Goal: Navigation & Orientation: Find specific page/section

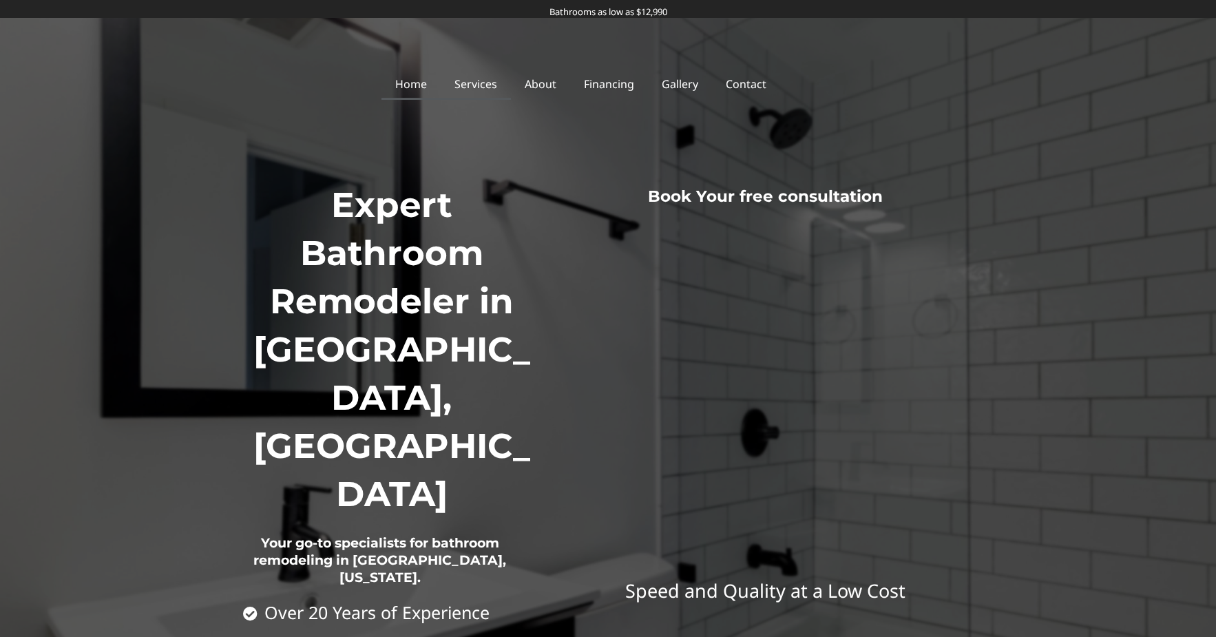
click at [487, 88] on link "Services" at bounding box center [476, 84] width 70 height 32
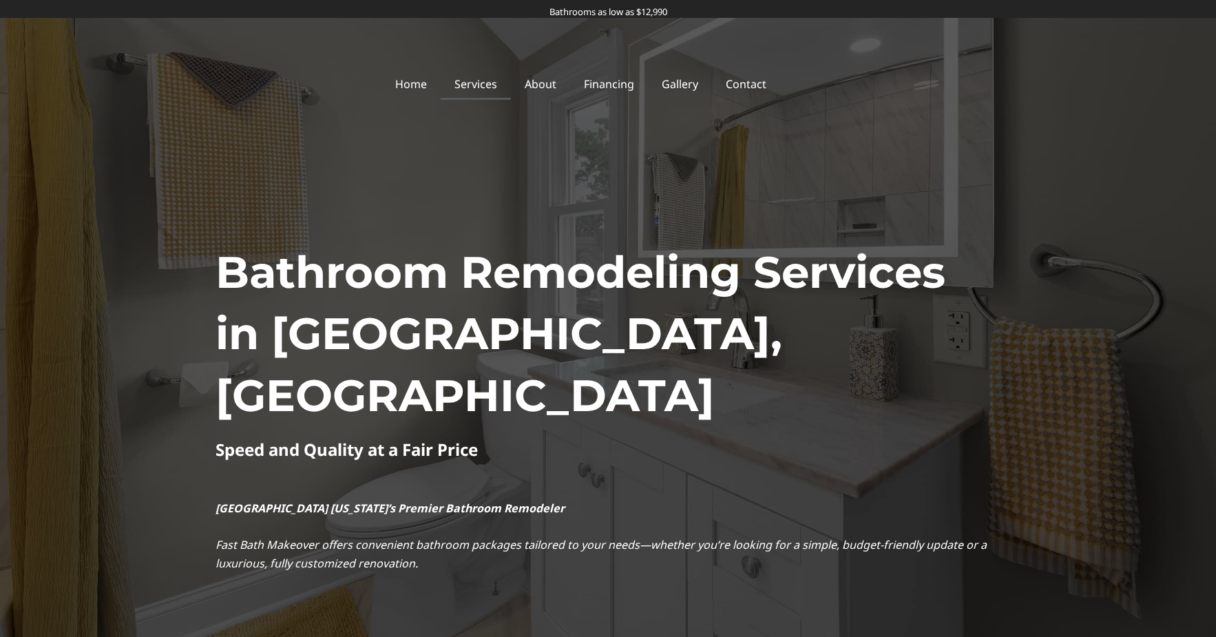
click at [486, 81] on link "Services" at bounding box center [476, 84] width 70 height 32
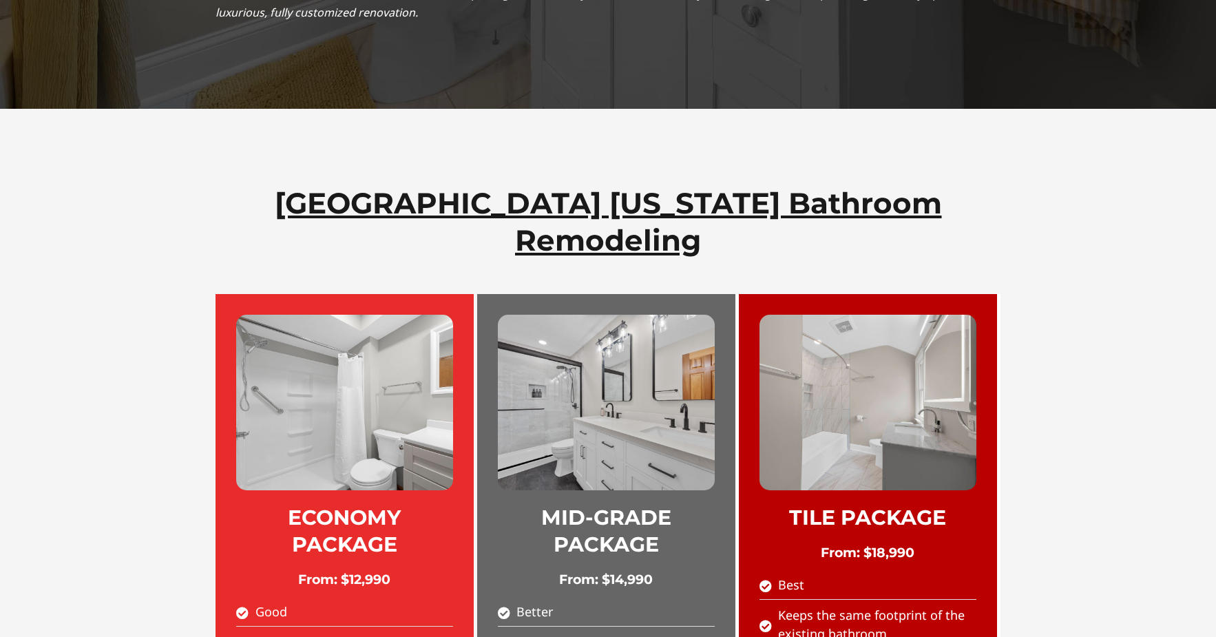
scroll to position [620, 0]
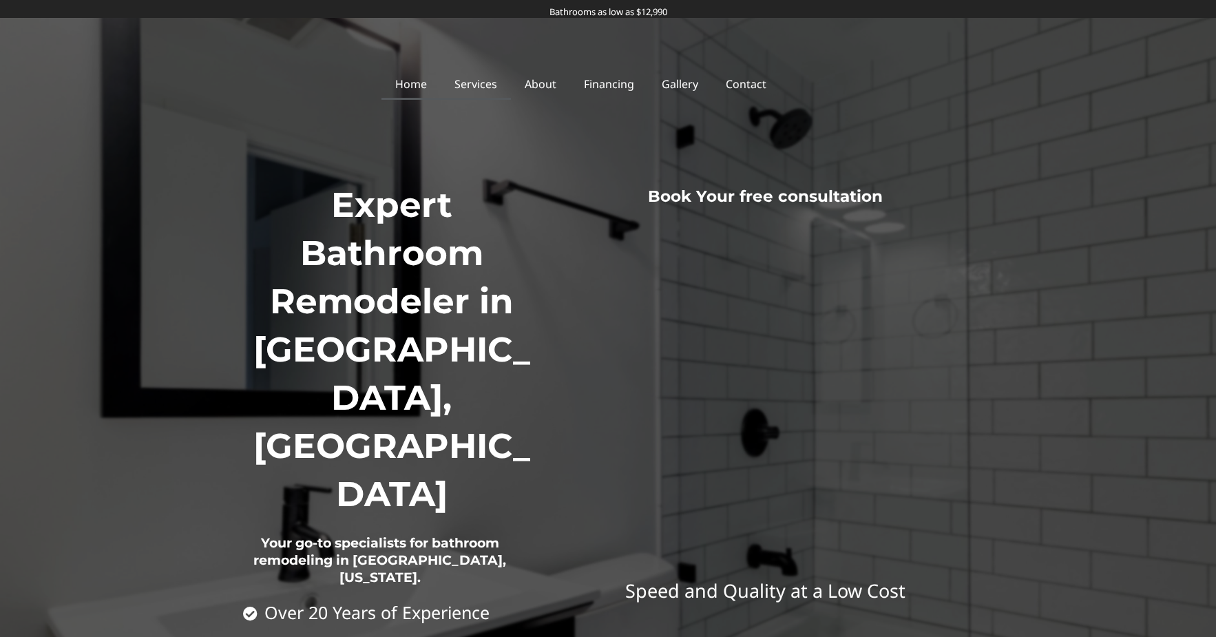
click at [486, 82] on link "Services" at bounding box center [476, 84] width 70 height 32
